Goal: Share content

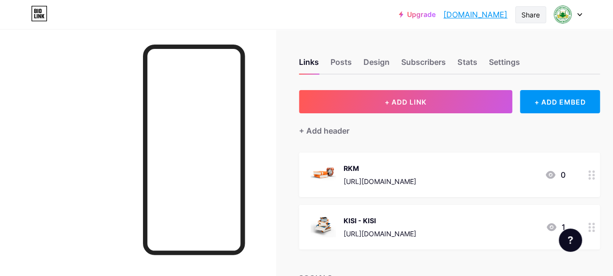
click at [537, 16] on div "Share" at bounding box center [531, 15] width 18 height 10
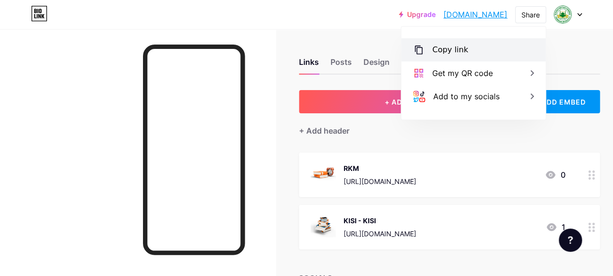
click at [472, 53] on div "Copy link" at bounding box center [473, 49] width 144 height 23
click at [470, 50] on div "Copy link" at bounding box center [473, 49] width 144 height 23
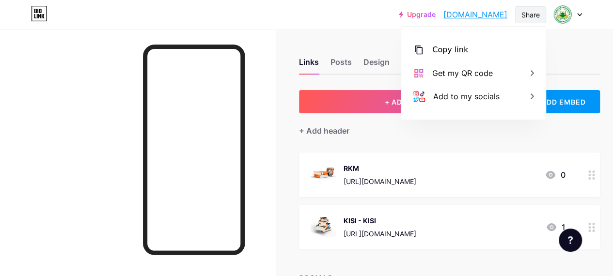
click at [527, 14] on div "Share" at bounding box center [531, 15] width 18 height 10
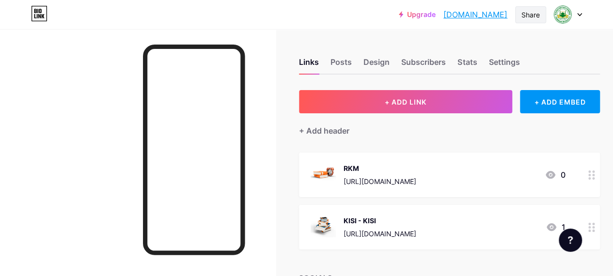
click at [526, 15] on div "Share" at bounding box center [531, 15] width 18 height 10
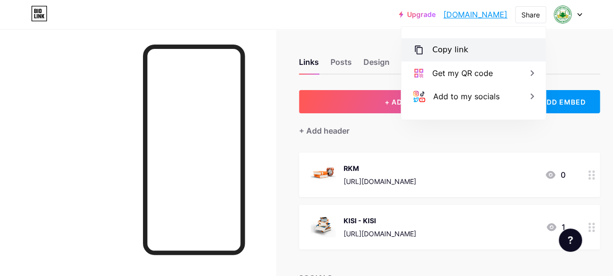
click at [440, 48] on div "Copy link" at bounding box center [450, 50] width 36 height 12
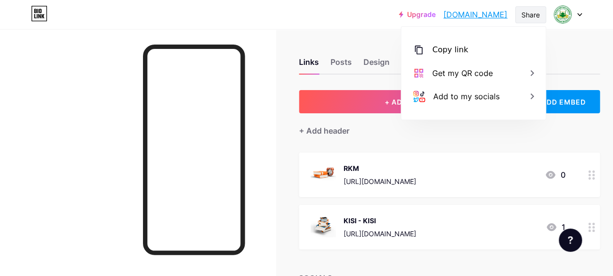
click at [536, 16] on div "Share" at bounding box center [531, 15] width 18 height 10
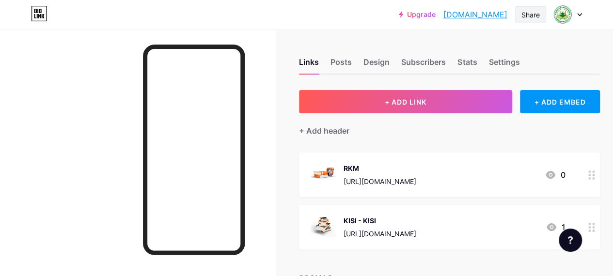
click at [529, 16] on div "Share" at bounding box center [531, 15] width 18 height 10
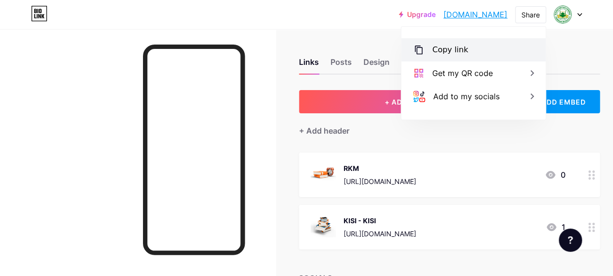
click at [497, 47] on div "Copy link" at bounding box center [473, 49] width 144 height 23
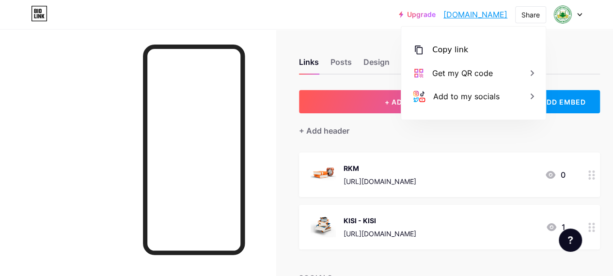
click at [580, 45] on div "Links Posts Design Subscribers Stats Settings" at bounding box center [449, 58] width 301 height 34
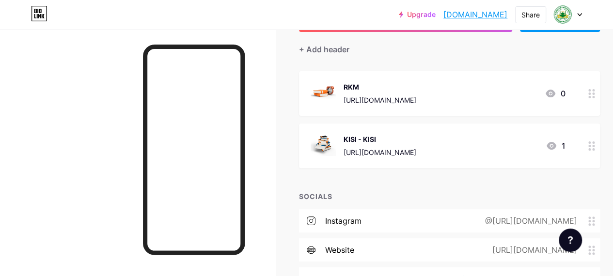
scroll to position [97, 0]
